Goal: Information Seeking & Learning: Learn about a topic

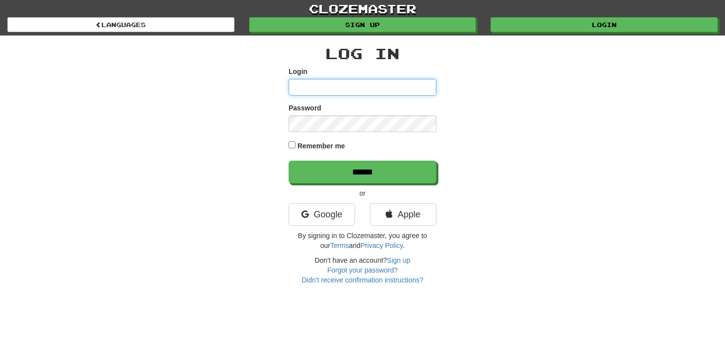
type input "**********"
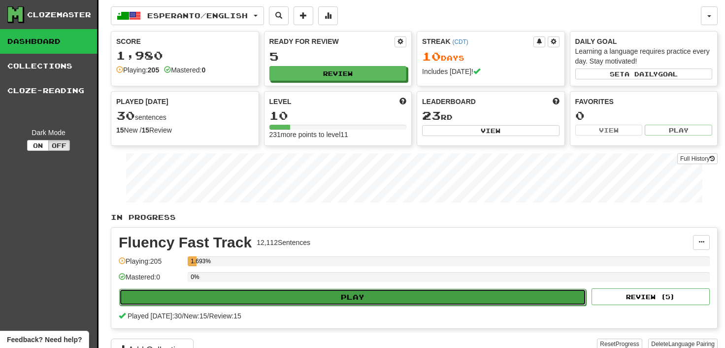
click at [347, 296] on button "Play" at bounding box center [352, 297] width 467 height 17
select select "**"
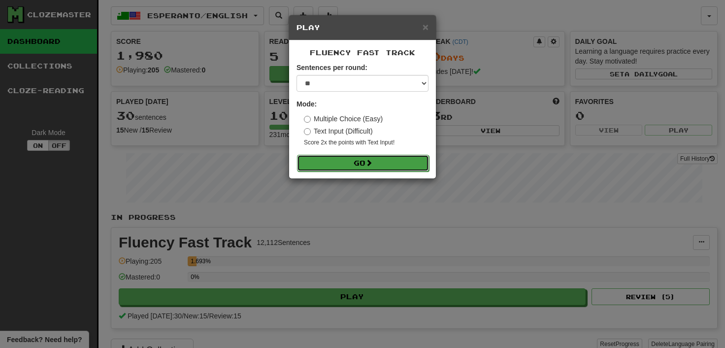
click at [380, 159] on button "Go" at bounding box center [363, 163] width 132 height 17
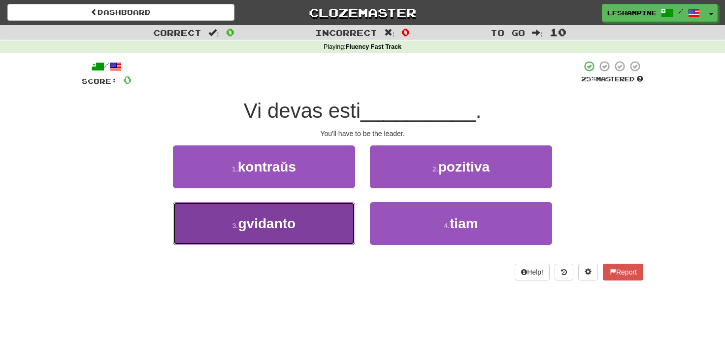
click at [263, 223] on span "gvidanto" at bounding box center [268, 223] width 58 height 15
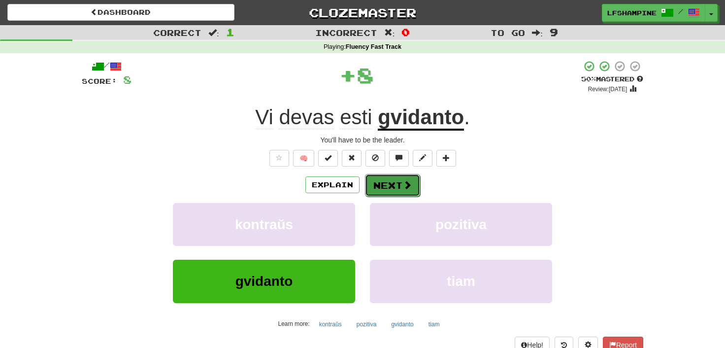
click at [397, 181] on button "Next" at bounding box center [392, 185] width 55 height 23
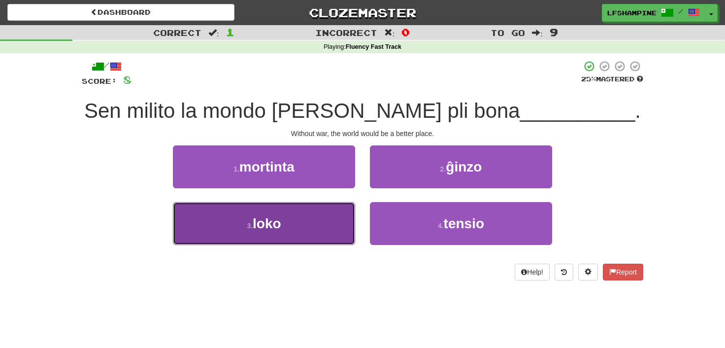
click at [263, 230] on span "loko" at bounding box center [267, 223] width 29 height 15
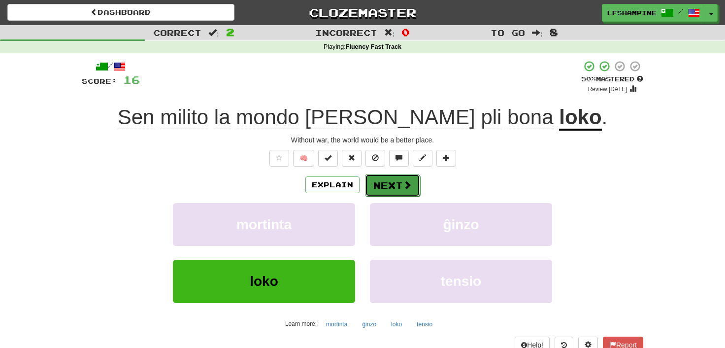
click at [394, 187] on button "Next" at bounding box center [392, 185] width 55 height 23
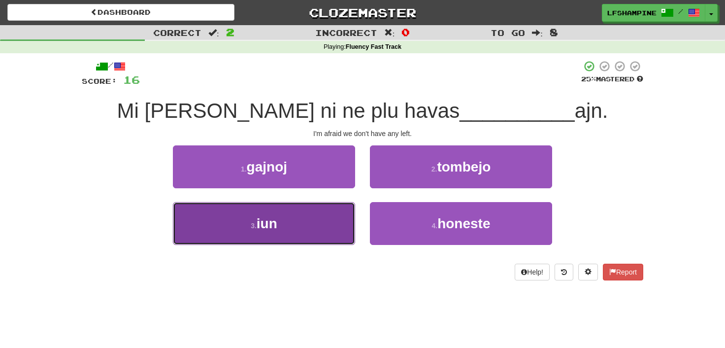
click at [267, 223] on span "iun" at bounding box center [267, 223] width 21 height 15
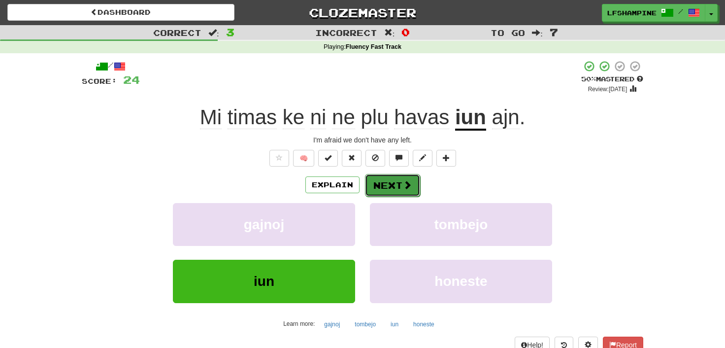
click at [383, 182] on button "Next" at bounding box center [392, 185] width 55 height 23
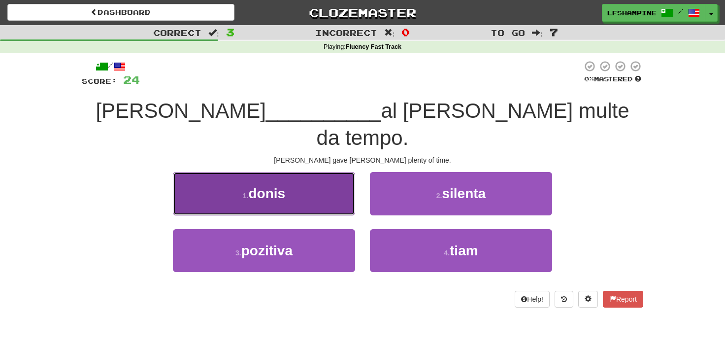
click at [269, 186] on span "donis" at bounding box center [267, 193] width 37 height 15
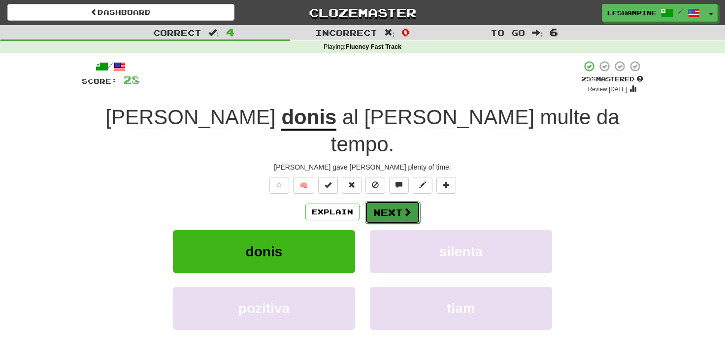
click at [394, 201] on button "Next" at bounding box center [392, 212] width 55 height 23
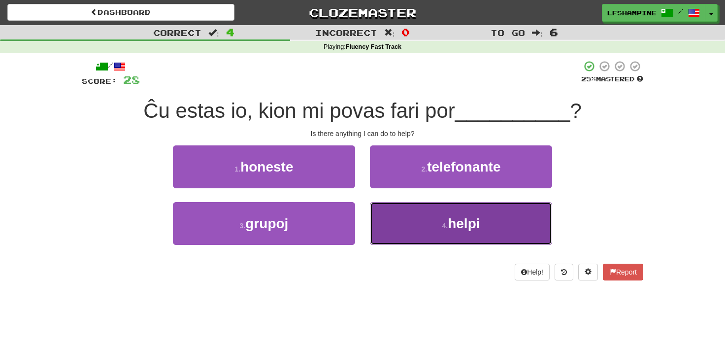
click at [472, 225] on span "helpi" at bounding box center [464, 223] width 32 height 15
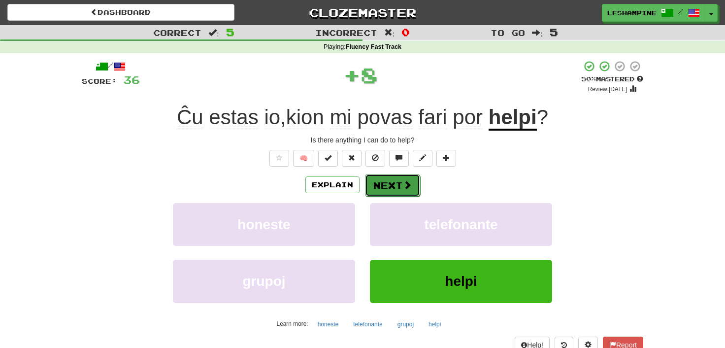
click at [400, 183] on button "Next" at bounding box center [392, 185] width 55 height 23
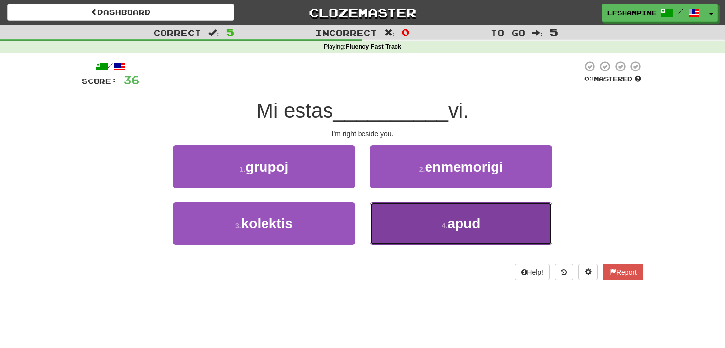
click at [452, 218] on span "apud" at bounding box center [463, 223] width 33 height 15
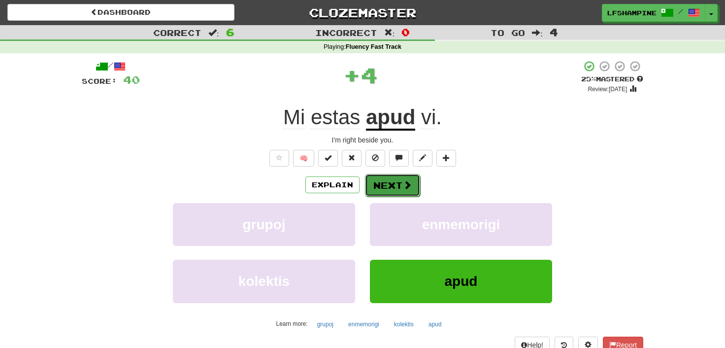
click at [399, 182] on button "Next" at bounding box center [392, 185] width 55 height 23
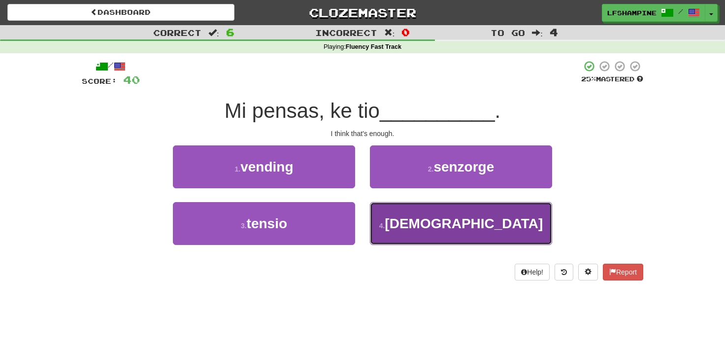
click at [456, 226] on span "sufiĉas" at bounding box center [464, 223] width 158 height 15
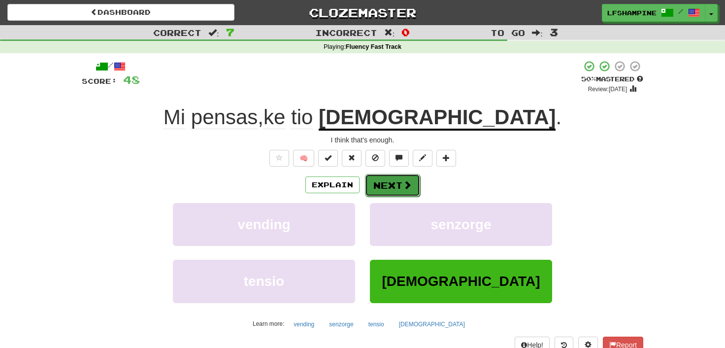
click at [378, 184] on button "Next" at bounding box center [392, 185] width 55 height 23
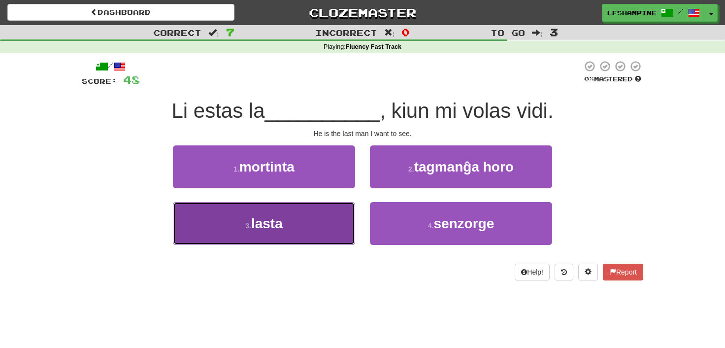
click at [280, 225] on span "lasta" at bounding box center [267, 223] width 32 height 15
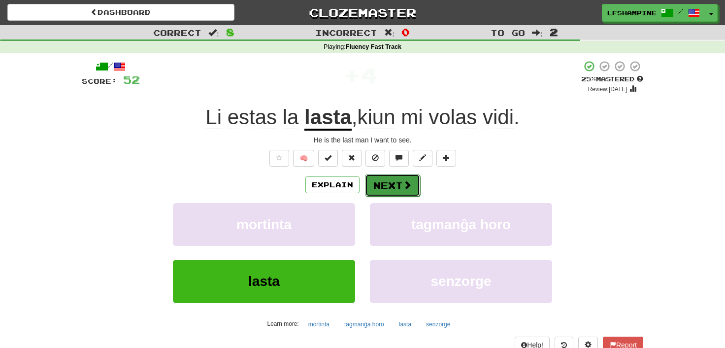
click at [394, 187] on button "Next" at bounding box center [392, 185] width 55 height 23
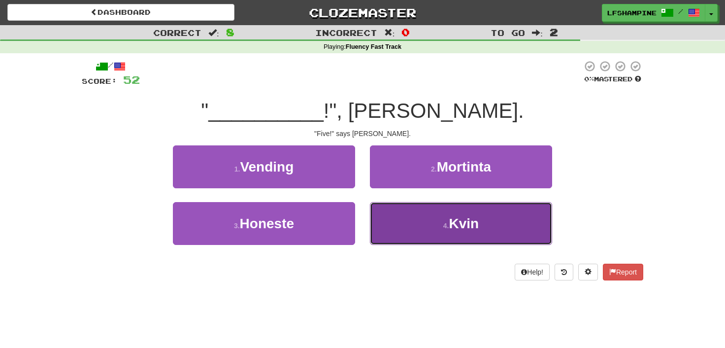
click at [459, 231] on button "4 . Kvin" at bounding box center [461, 223] width 182 height 43
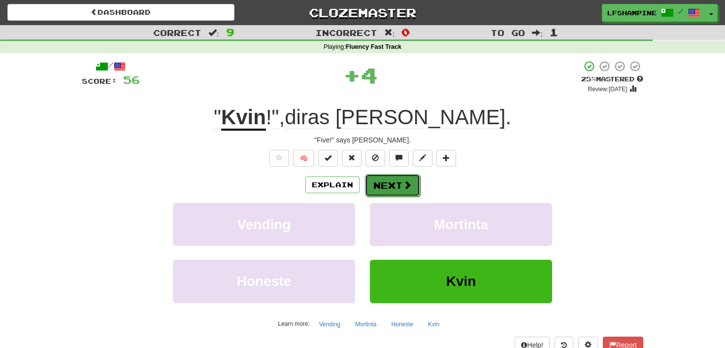
click at [398, 181] on button "Next" at bounding box center [392, 185] width 55 height 23
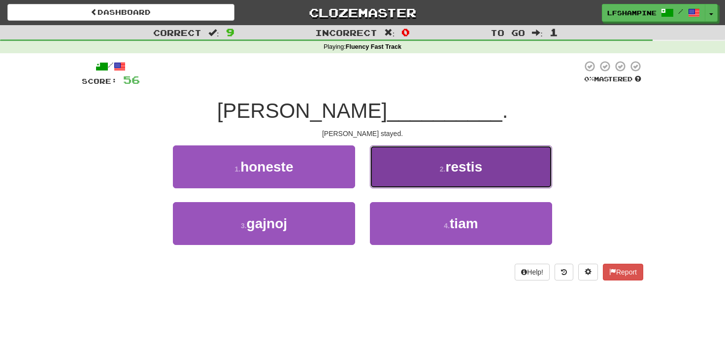
click at [459, 168] on span "restis" at bounding box center [464, 166] width 37 height 15
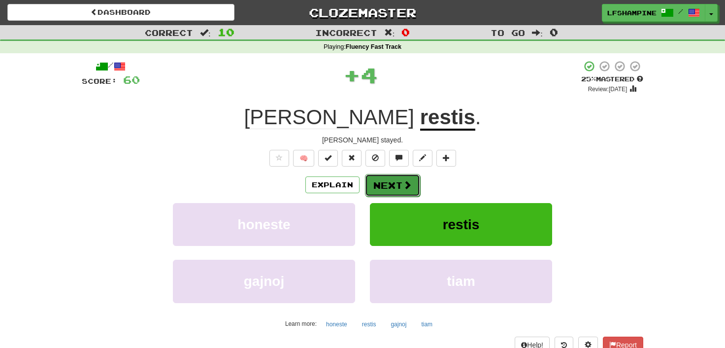
click at [398, 185] on button "Next" at bounding box center [392, 185] width 55 height 23
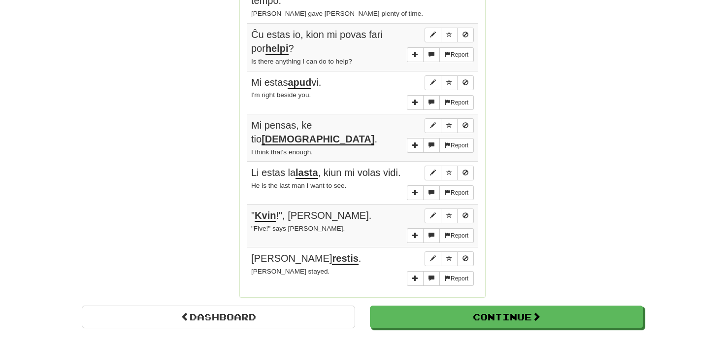
scroll to position [707, 0]
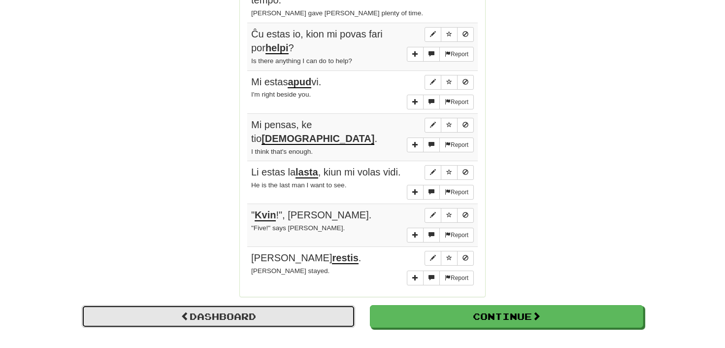
click at [240, 305] on link "Dashboard" at bounding box center [219, 316] width 274 height 23
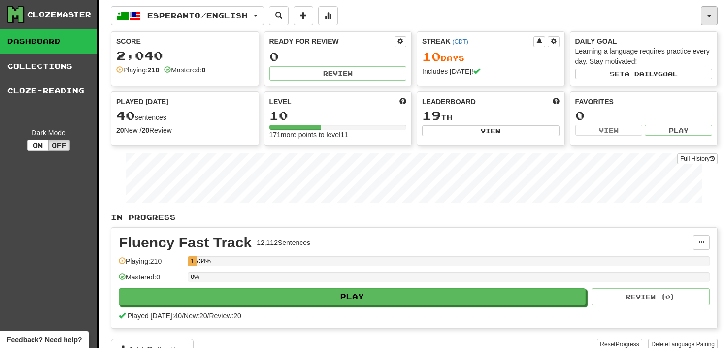
click at [712, 17] on span "button" at bounding box center [710, 16] width 4 height 2
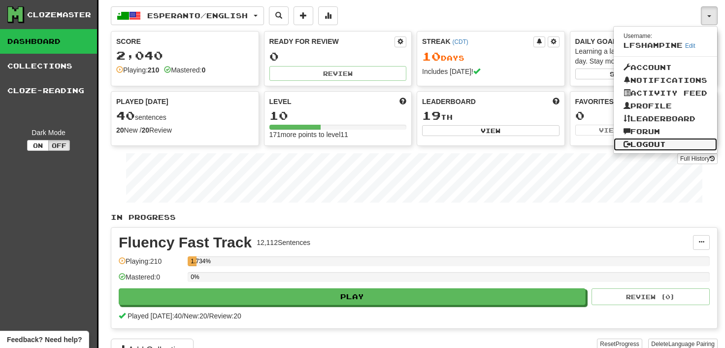
click at [651, 141] on link "Logout" at bounding box center [665, 144] width 103 height 13
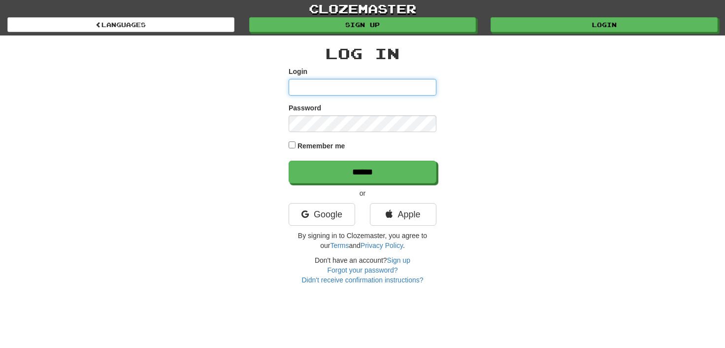
type input "**********"
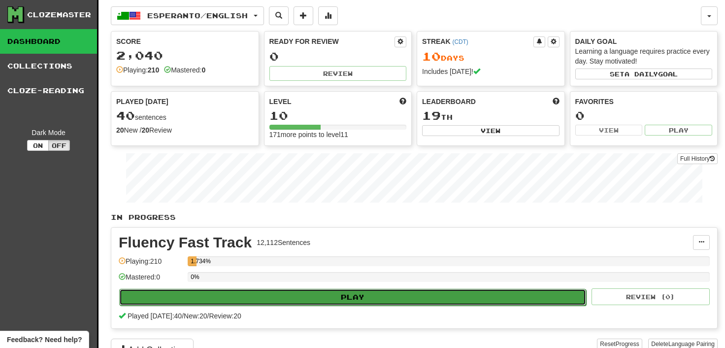
click at [278, 294] on button "Play" at bounding box center [352, 297] width 467 height 17
select select "**"
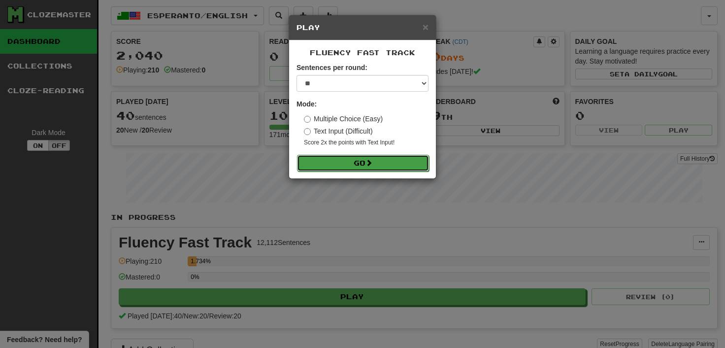
click at [360, 160] on button "Go" at bounding box center [363, 163] width 132 height 17
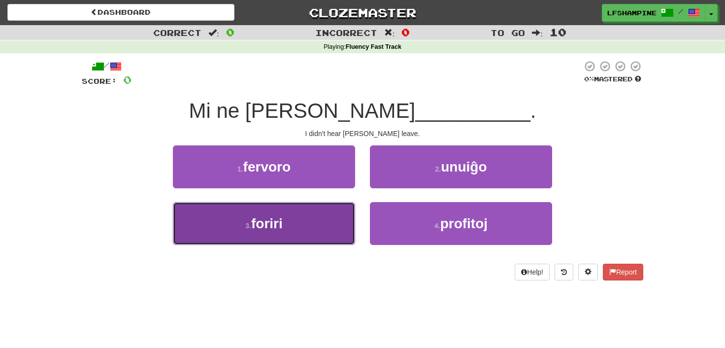
click at [273, 226] on span "foriri" at bounding box center [267, 223] width 32 height 15
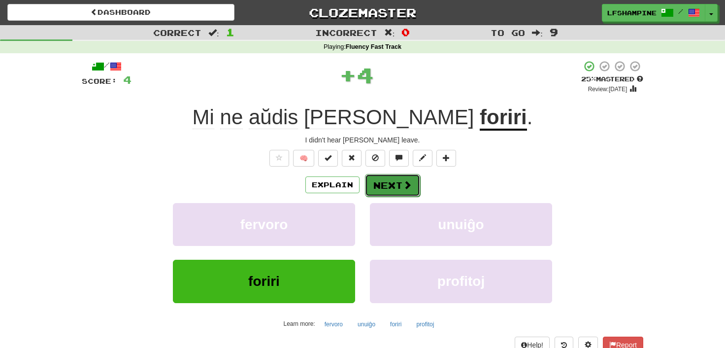
click at [389, 181] on button "Next" at bounding box center [392, 185] width 55 height 23
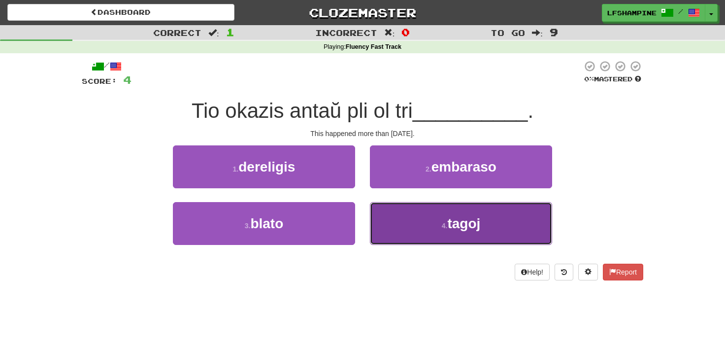
click at [459, 222] on span "tagoj" at bounding box center [463, 223] width 33 height 15
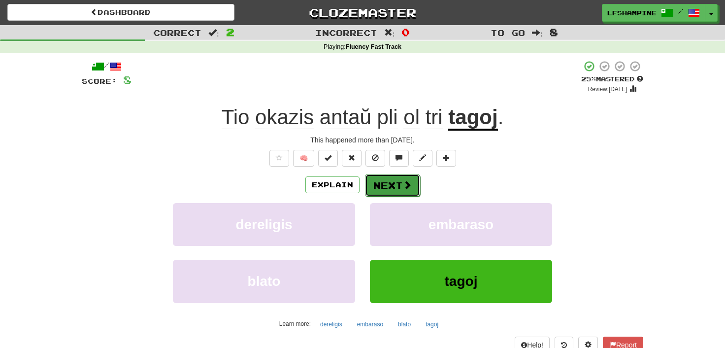
click at [389, 186] on button "Next" at bounding box center [392, 185] width 55 height 23
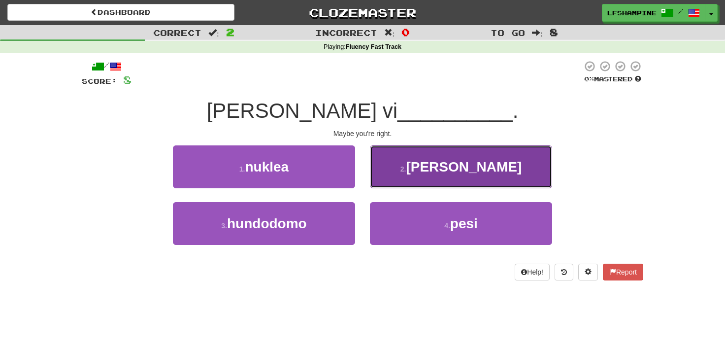
click at [452, 172] on span "pravas" at bounding box center [464, 166] width 116 height 15
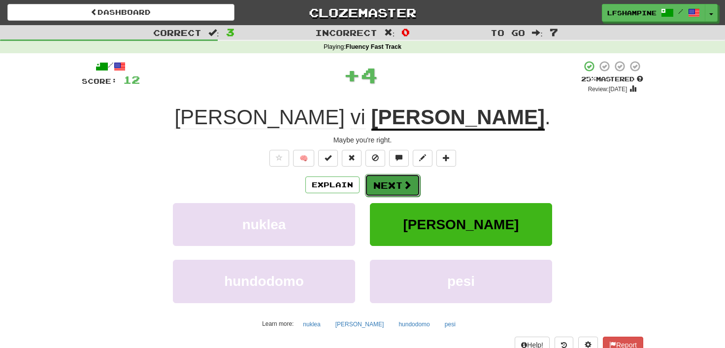
click at [393, 184] on button "Next" at bounding box center [392, 185] width 55 height 23
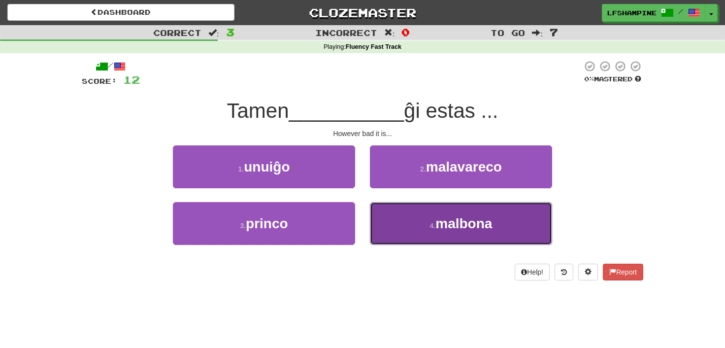
click at [464, 227] on span "malbona" at bounding box center [464, 223] width 57 height 15
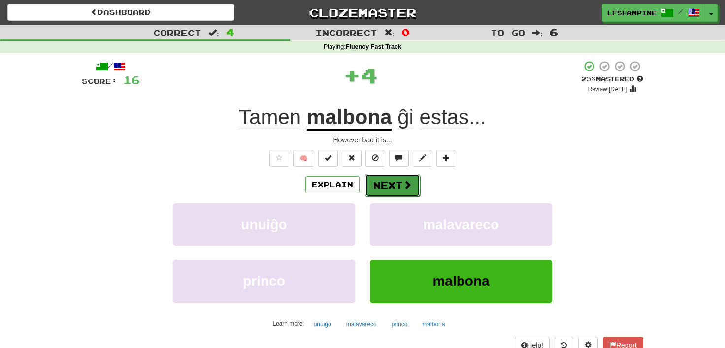
click at [401, 185] on button "Next" at bounding box center [392, 185] width 55 height 23
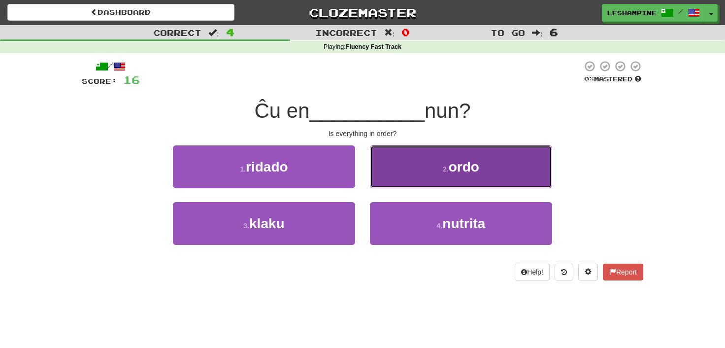
click at [446, 169] on small "2 ." at bounding box center [446, 169] width 6 height 8
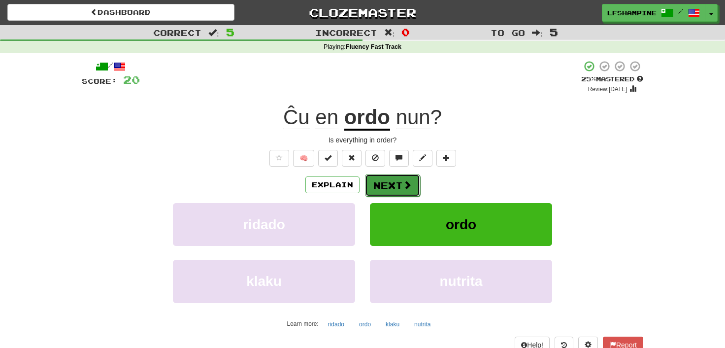
click at [388, 182] on button "Next" at bounding box center [392, 185] width 55 height 23
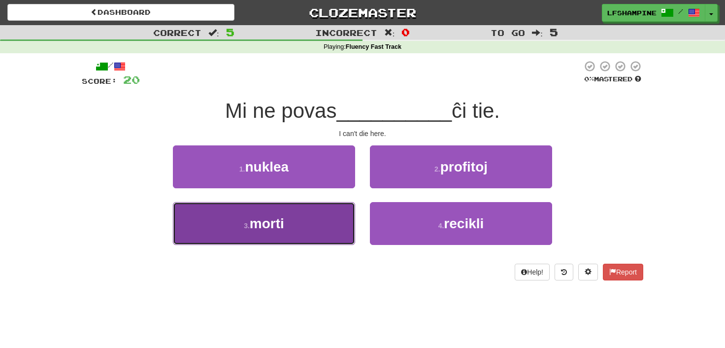
click at [286, 226] on button "3 . morti" at bounding box center [264, 223] width 182 height 43
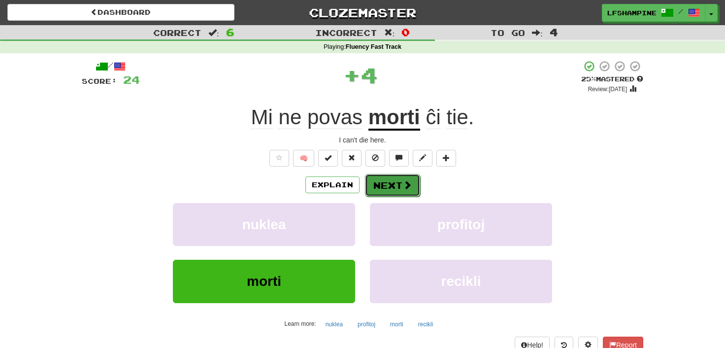
click at [379, 179] on button "Next" at bounding box center [392, 185] width 55 height 23
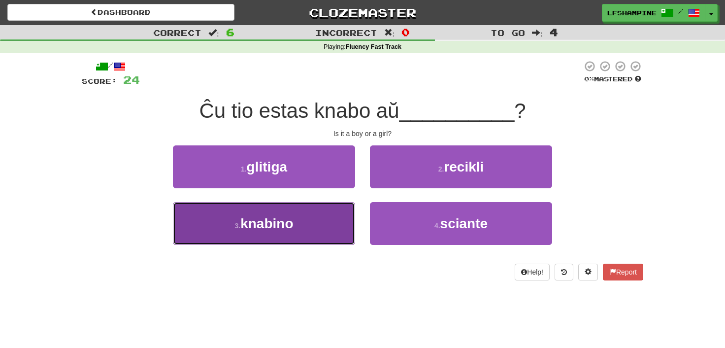
click at [289, 224] on span "knabino" at bounding box center [267, 223] width 53 height 15
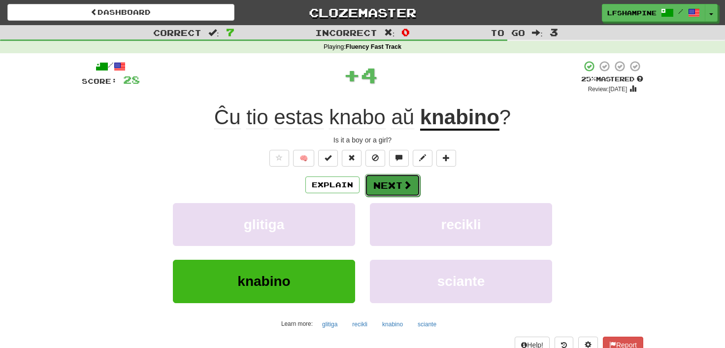
click at [383, 182] on button "Next" at bounding box center [392, 185] width 55 height 23
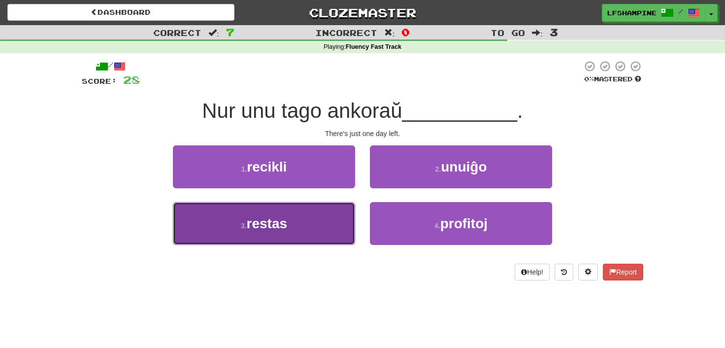
click at [261, 219] on span "restas" at bounding box center [267, 223] width 41 height 15
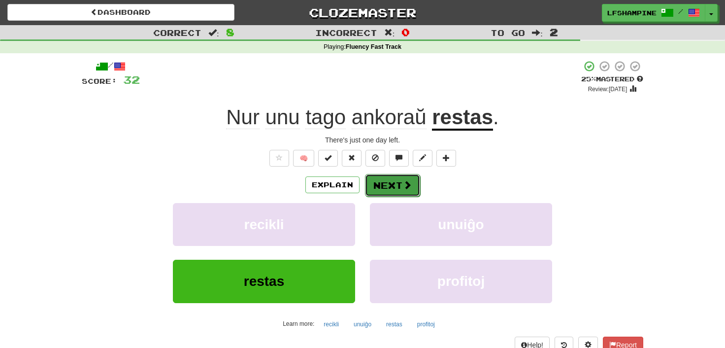
click at [400, 179] on button "Next" at bounding box center [392, 185] width 55 height 23
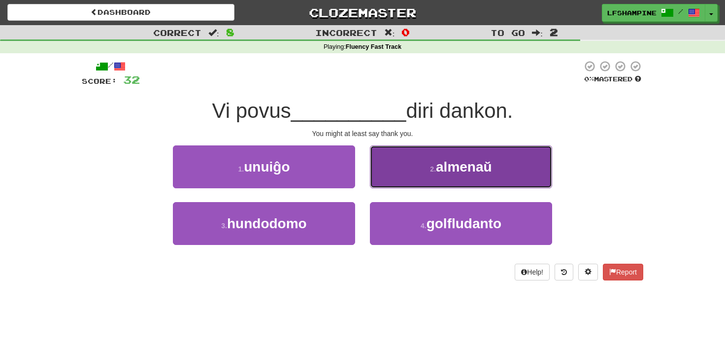
click at [468, 174] on span "almenaŭ" at bounding box center [464, 166] width 56 height 15
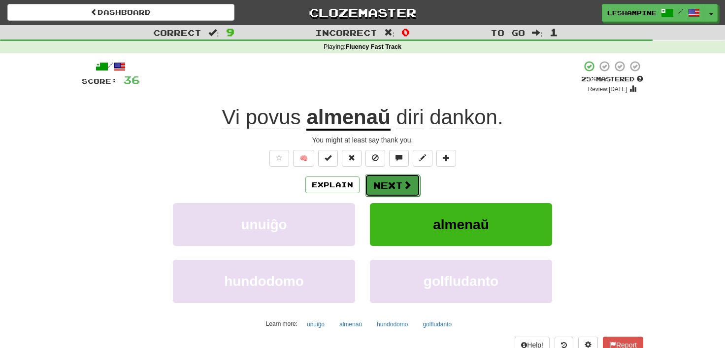
click at [384, 184] on button "Next" at bounding box center [392, 185] width 55 height 23
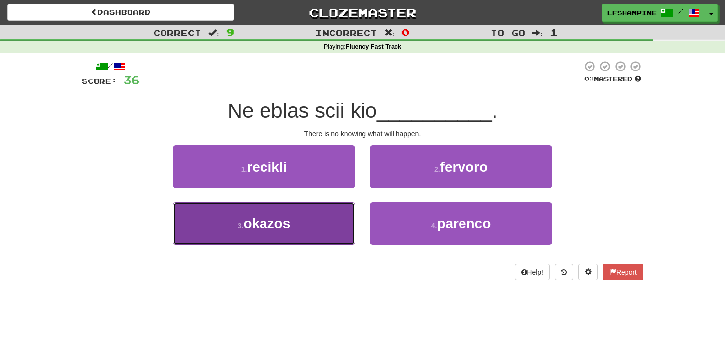
click at [281, 224] on span "okazos" at bounding box center [266, 223] width 47 height 15
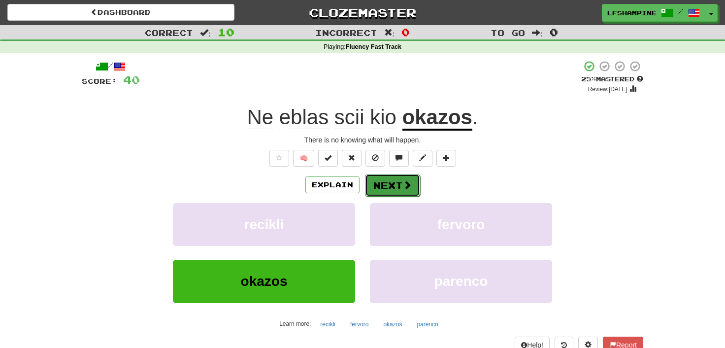
click at [397, 183] on button "Next" at bounding box center [392, 185] width 55 height 23
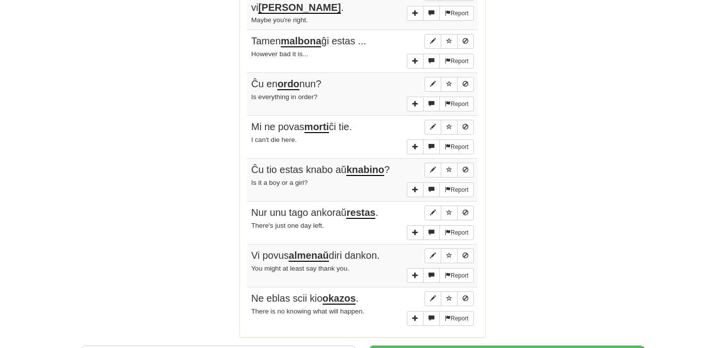
scroll to position [653, 0]
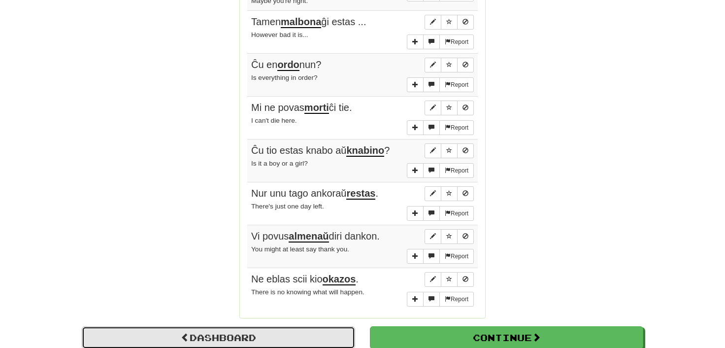
click at [224, 326] on link "Dashboard" at bounding box center [219, 337] width 274 height 23
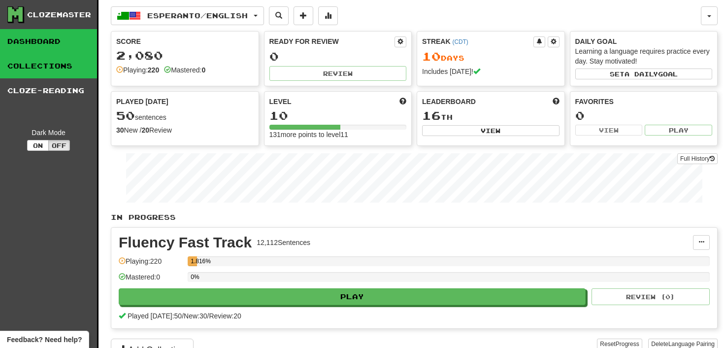
click at [51, 65] on link "Collections" at bounding box center [48, 66] width 97 height 25
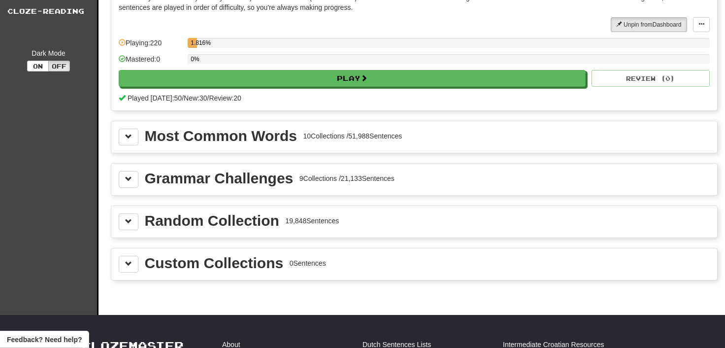
scroll to position [54, 0]
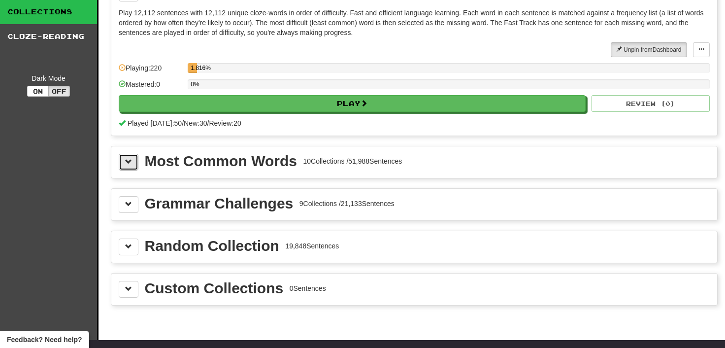
click at [126, 158] on span at bounding box center [128, 161] width 7 height 7
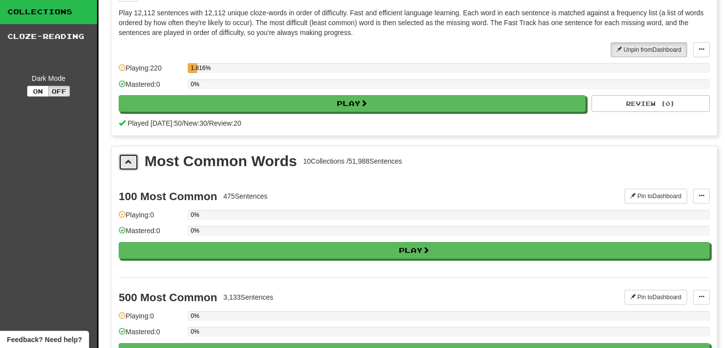
click at [128, 158] on span at bounding box center [128, 161] width 7 height 7
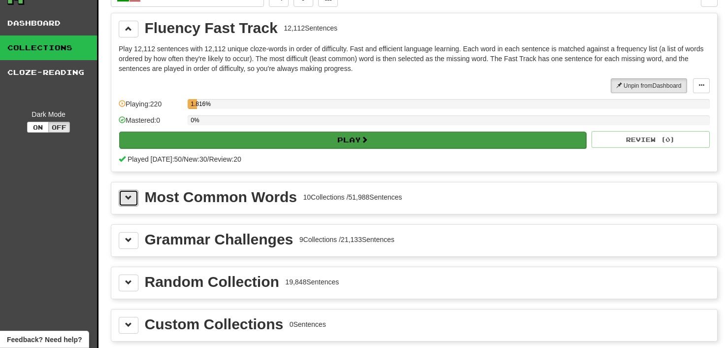
scroll to position [0, 0]
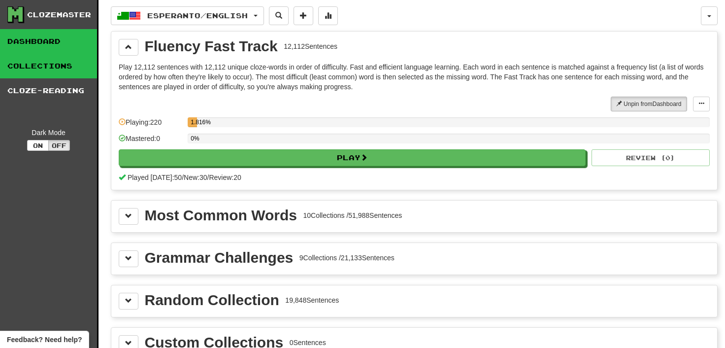
click at [38, 38] on link "Dashboard" at bounding box center [48, 41] width 97 height 25
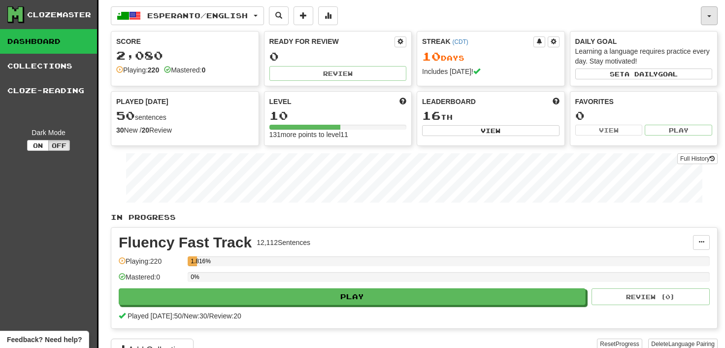
click at [707, 14] on button "button" at bounding box center [709, 15] width 17 height 19
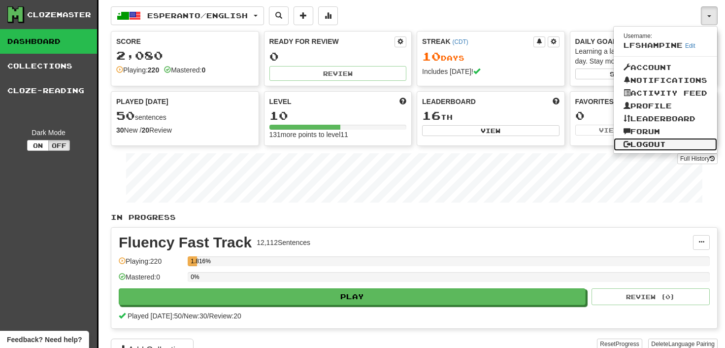
click at [656, 143] on link "Logout" at bounding box center [665, 144] width 103 height 13
